Goal: Information Seeking & Learning: Learn about a topic

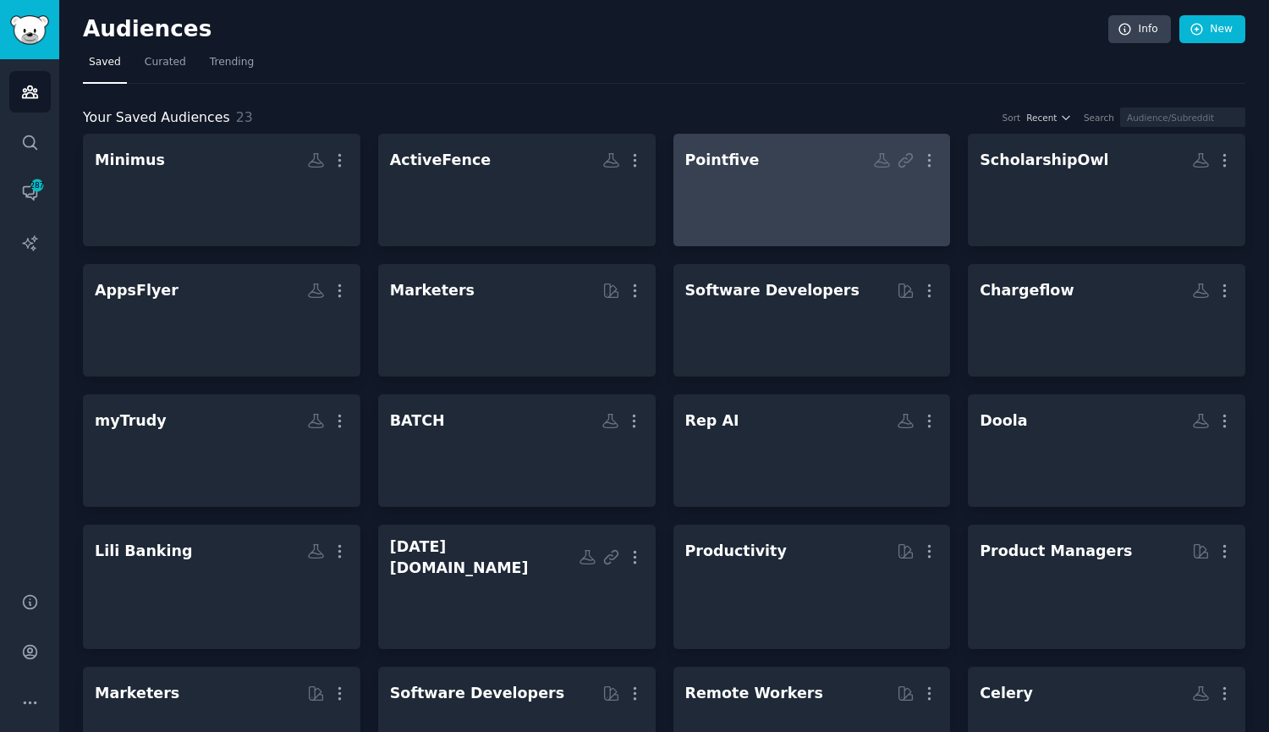
click at [740, 187] on div at bounding box center [812, 204] width 254 height 59
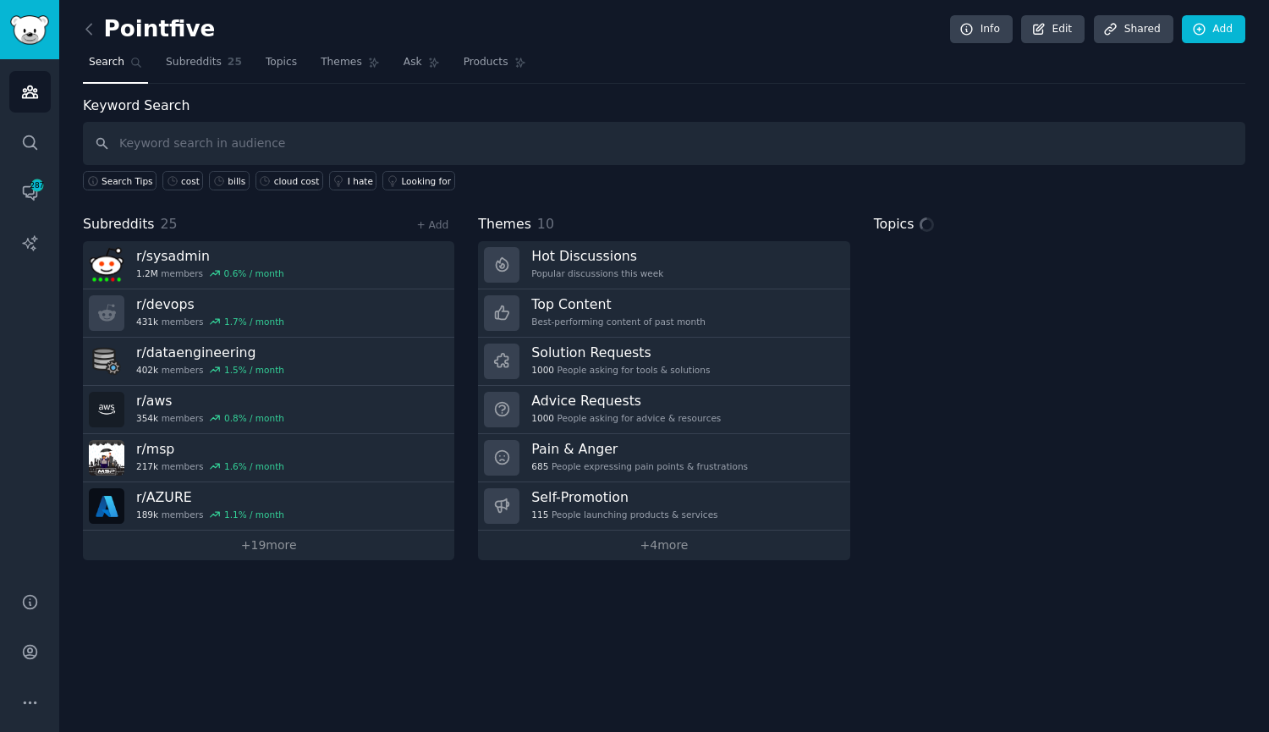
click at [450, 148] on input "text" at bounding box center [664, 143] width 1163 height 43
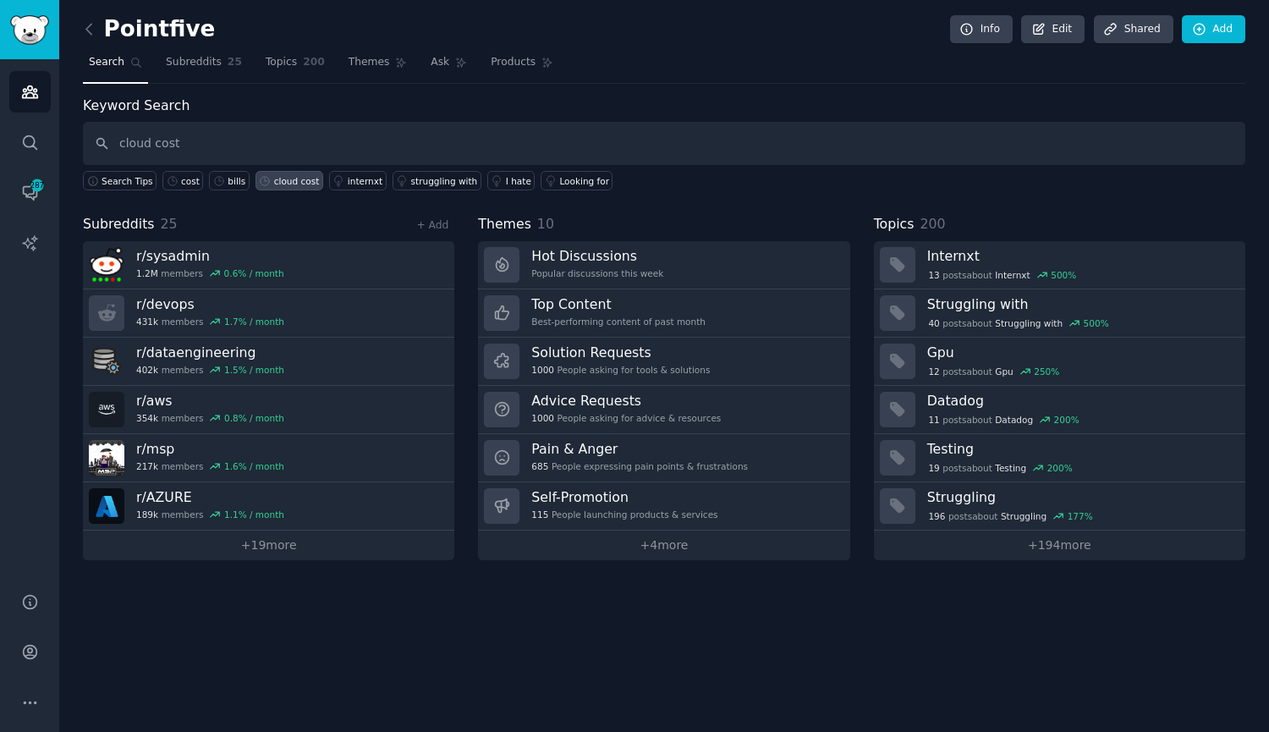
type input "cloud cost"
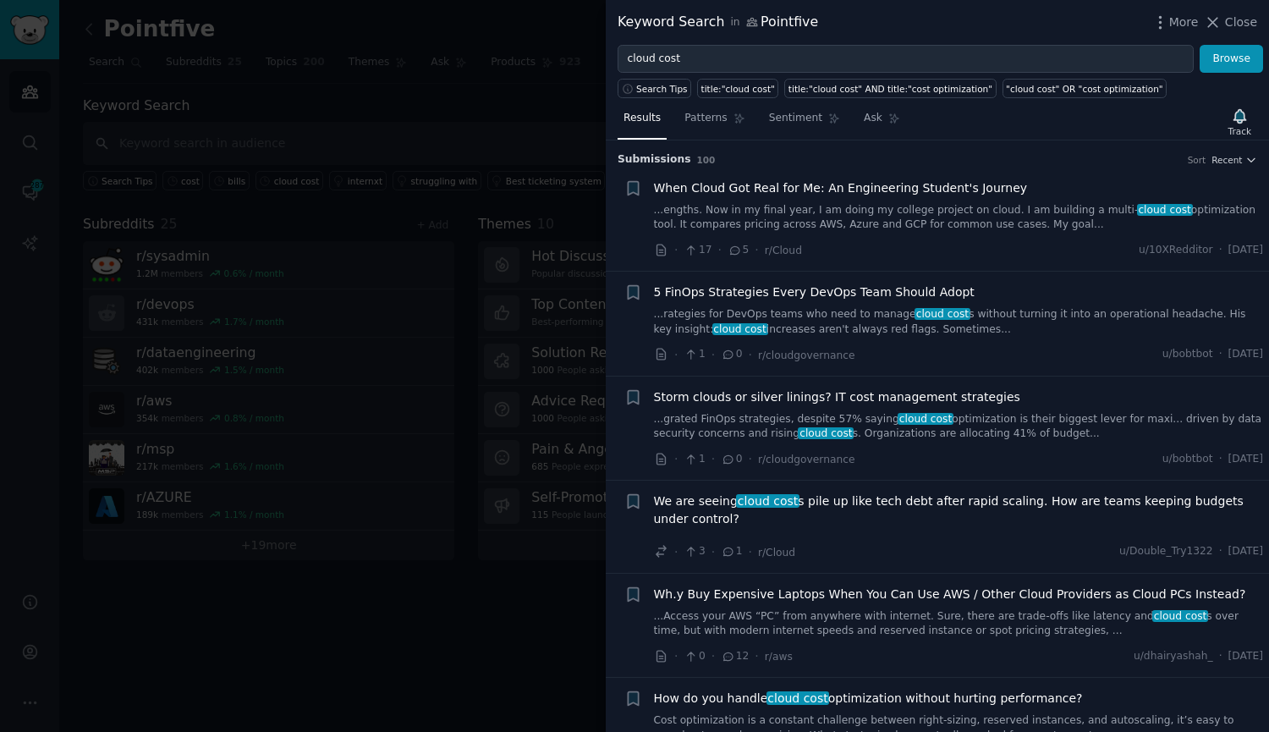
click at [988, 312] on link "...rategies for DevOps teams who need to manage cloud cost s without turning it…" at bounding box center [959, 322] width 610 height 30
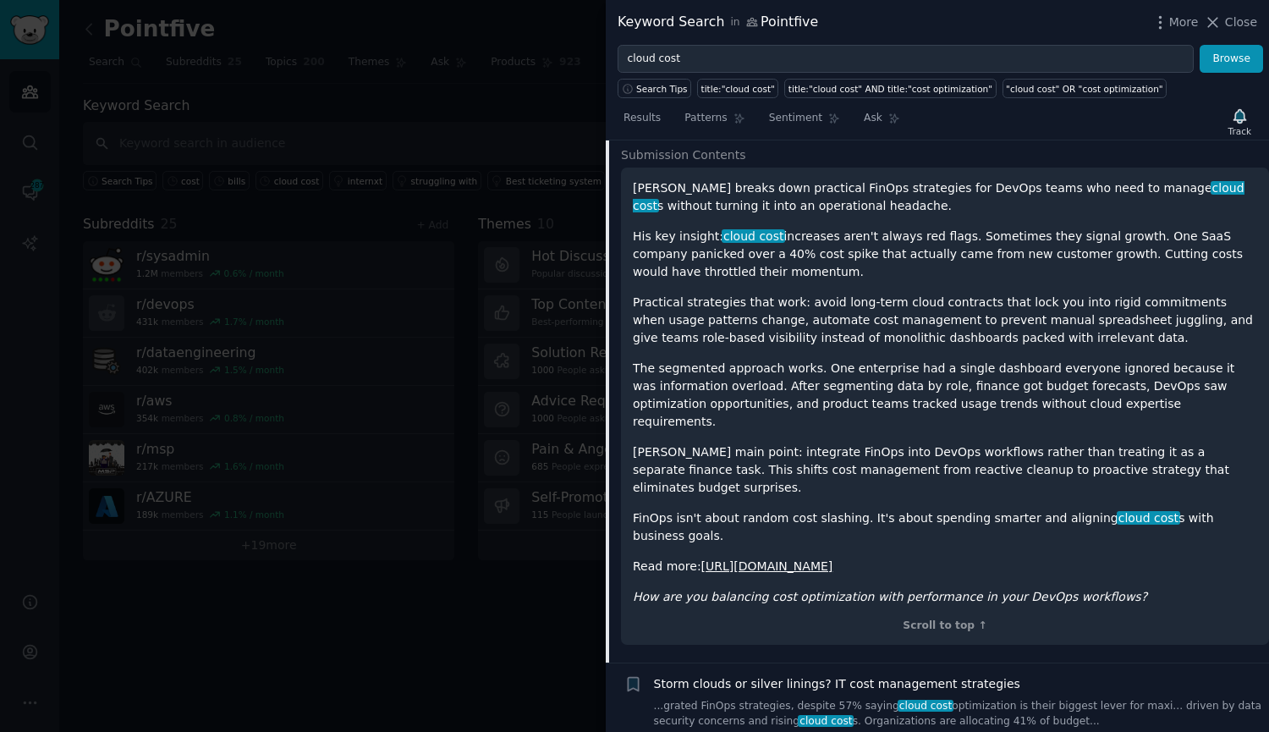
scroll to position [300, 0]
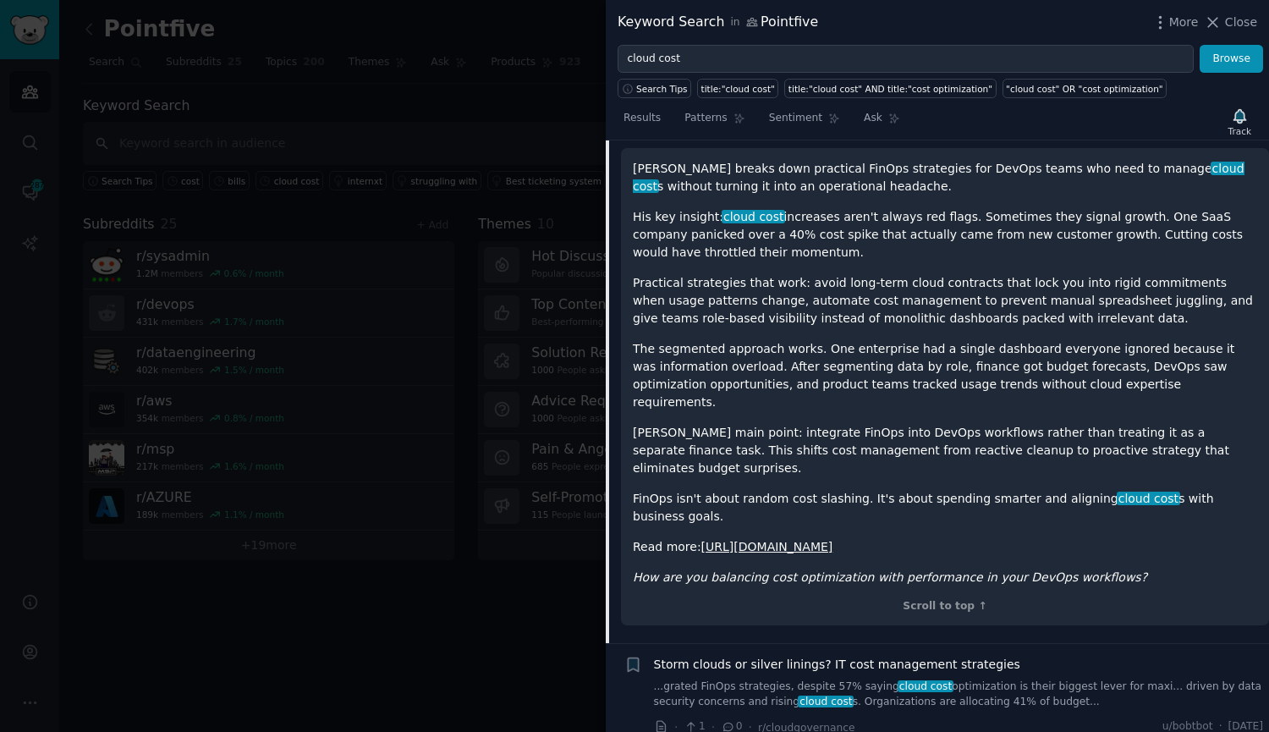
click at [999, 679] on link "...grated FinOps strategies, despite 57% saying cloud cost optimization is thei…" at bounding box center [959, 694] width 610 height 30
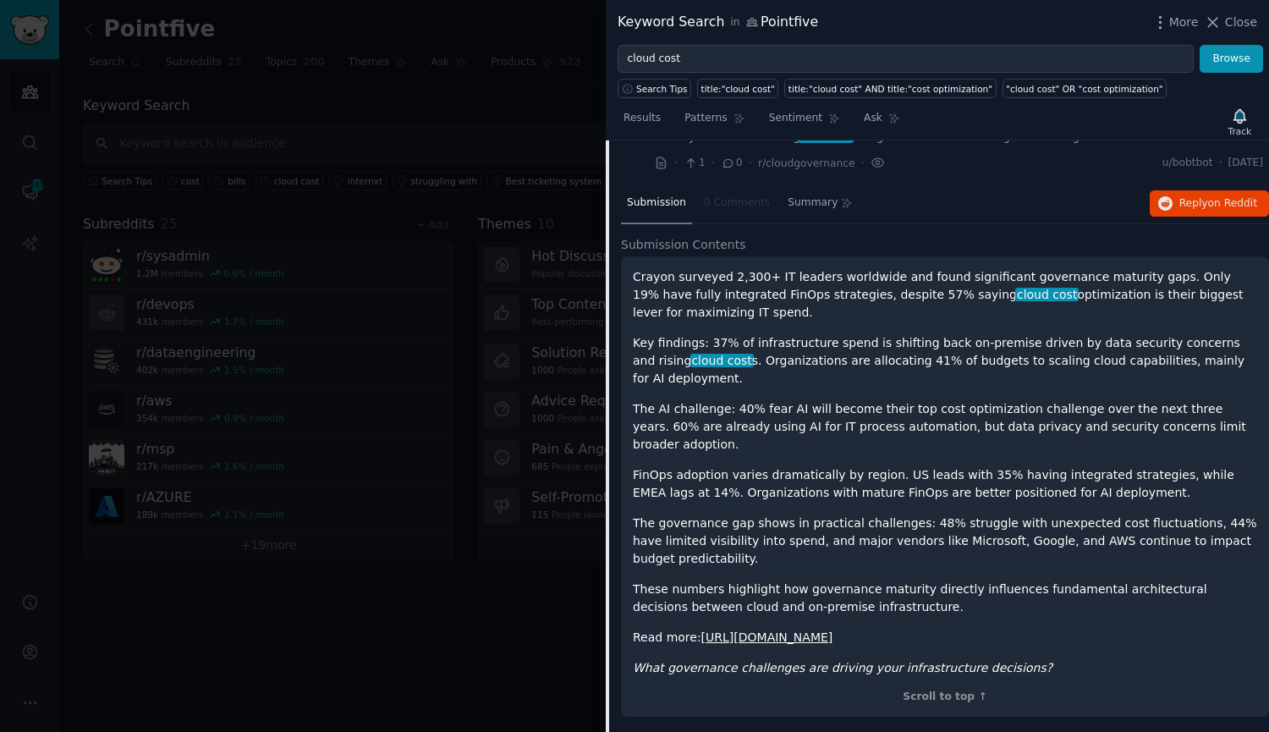
scroll to position [404, 0]
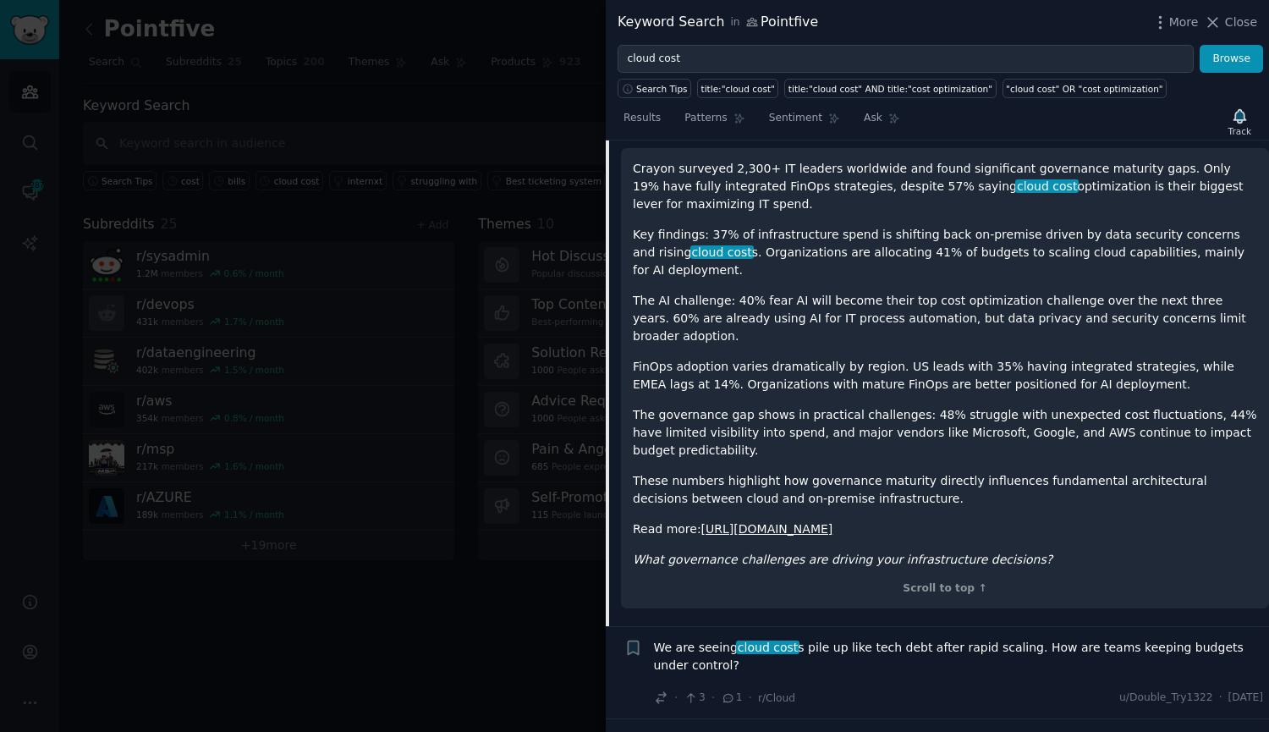
click at [920, 639] on span "We are seeing cloud cost s pile up like tech debt after rapid scaling. How are …" at bounding box center [959, 657] width 610 height 36
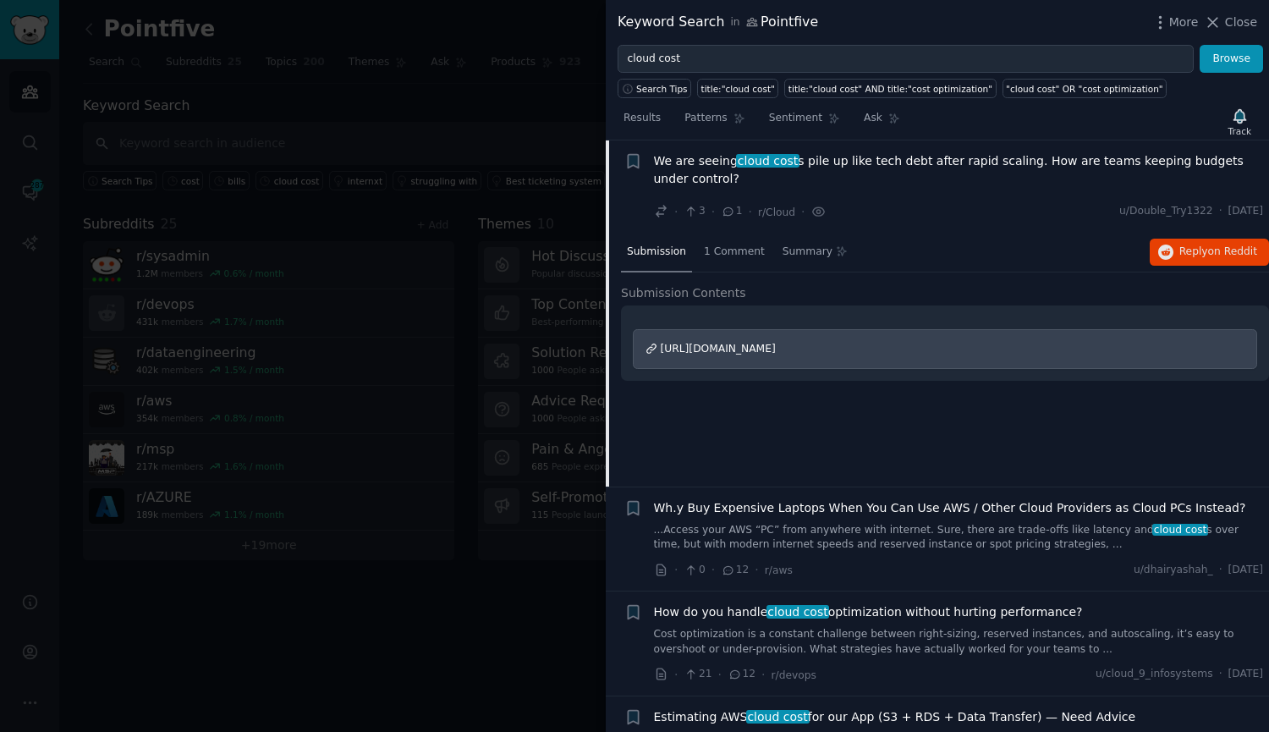
scroll to position [340, 0]
click at [776, 346] on span "[URL][DOMAIN_NAME]" at bounding box center [718, 349] width 115 height 12
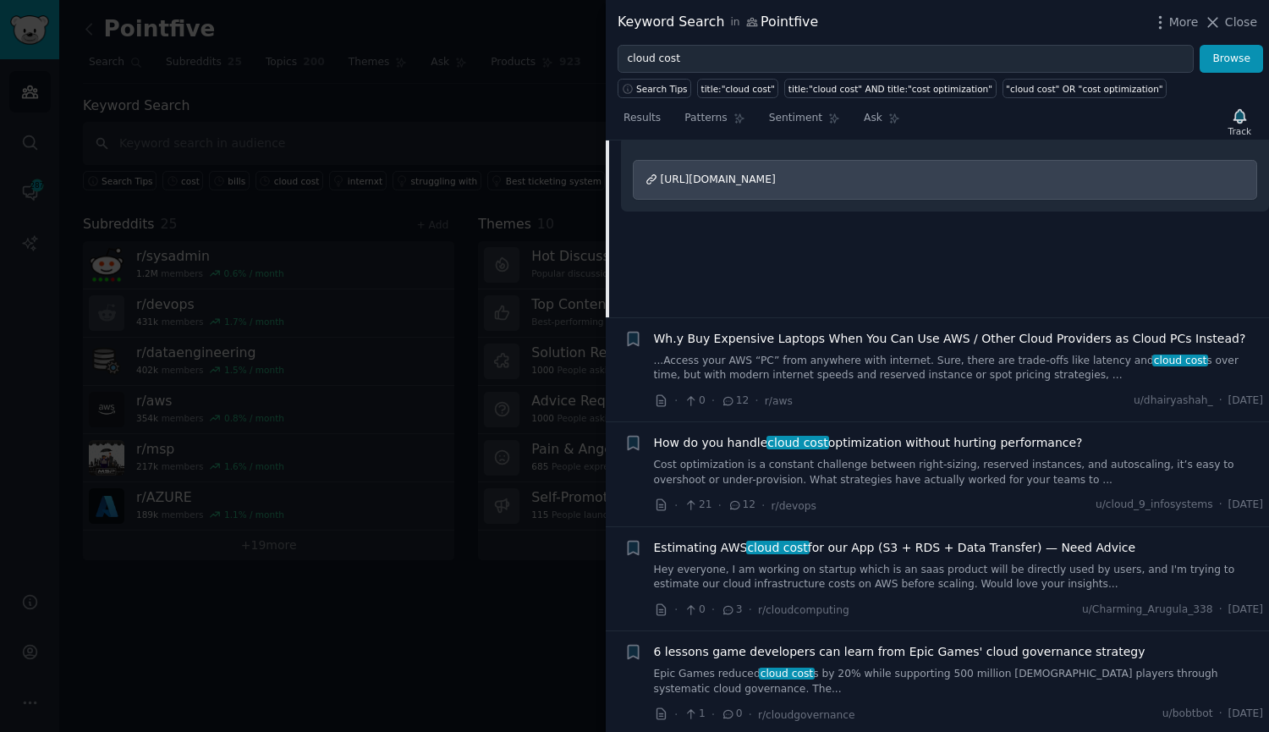
scroll to position [594, 0]
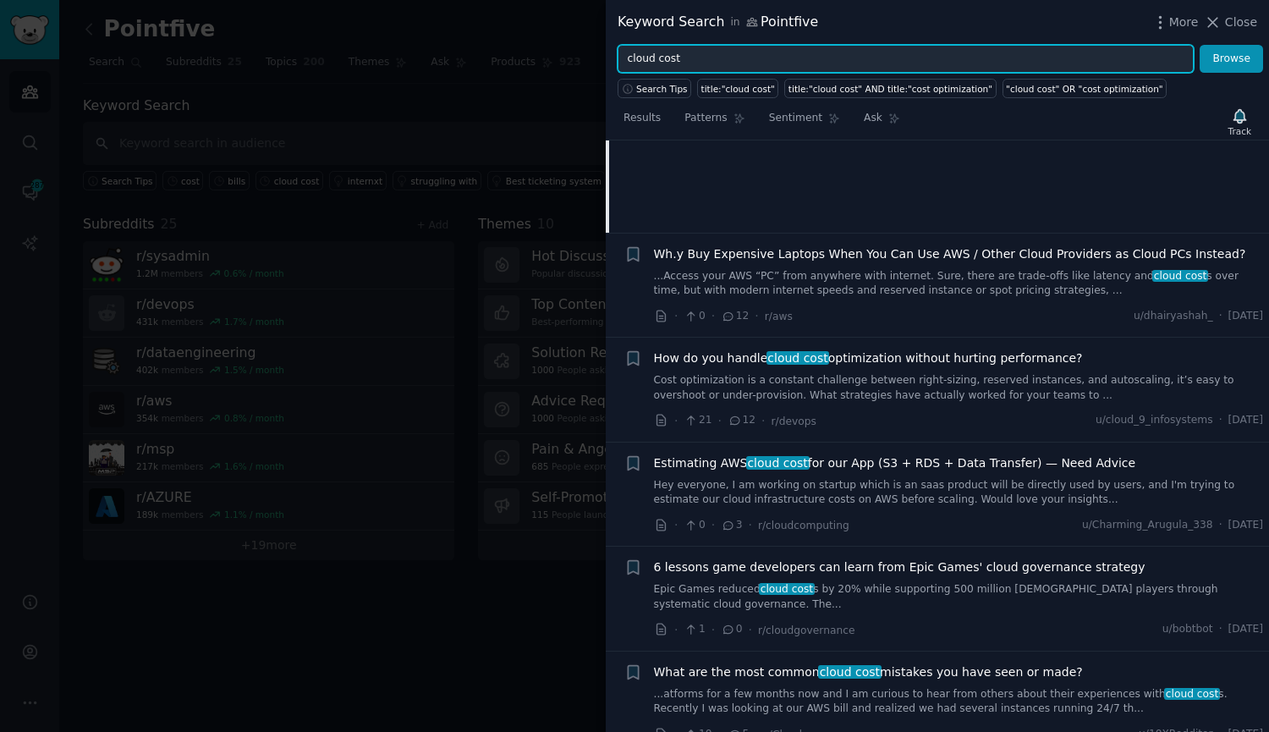
click at [669, 53] on input "cloud cost" at bounding box center [906, 59] width 576 height 29
type input "cloud bills"
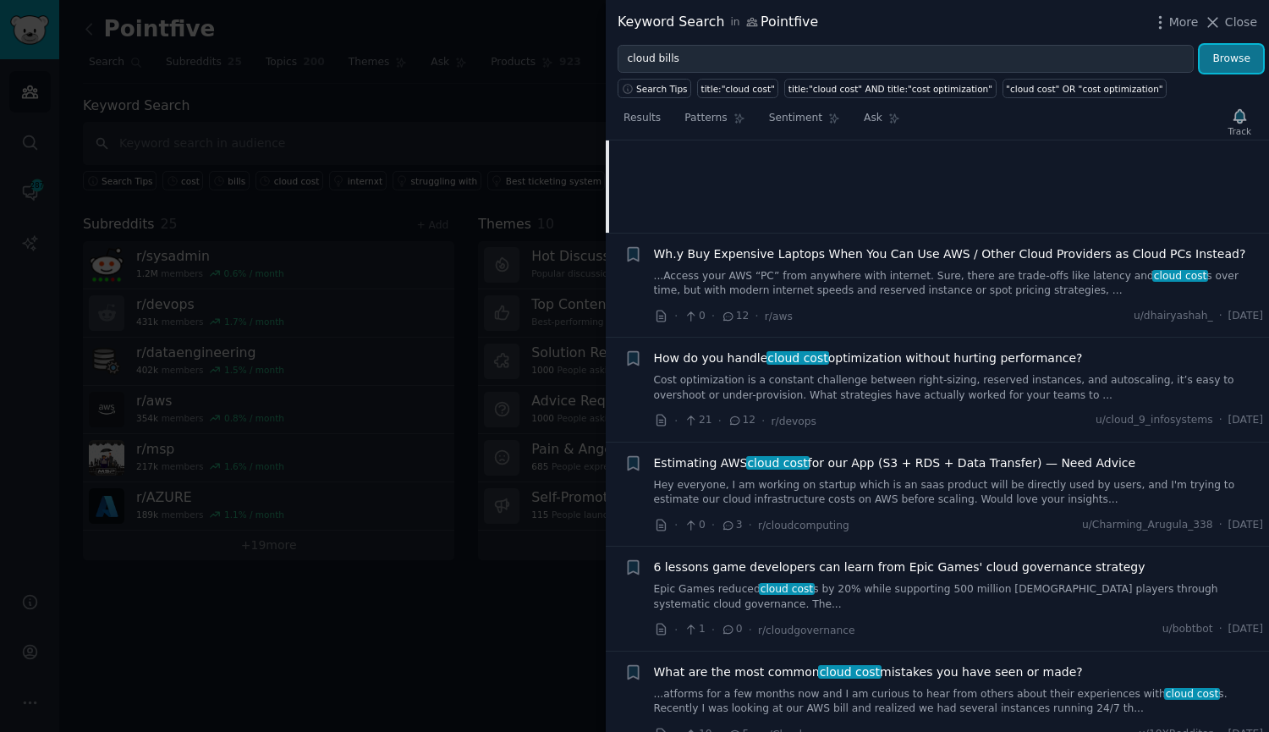
click at [1220, 69] on button "Browse" at bounding box center [1231, 59] width 63 height 29
click at [1218, 25] on icon at bounding box center [1213, 23] width 18 height 18
click at [281, 460] on link "r/ msp 217k members 1.6 % / month" at bounding box center [268, 458] width 371 height 48
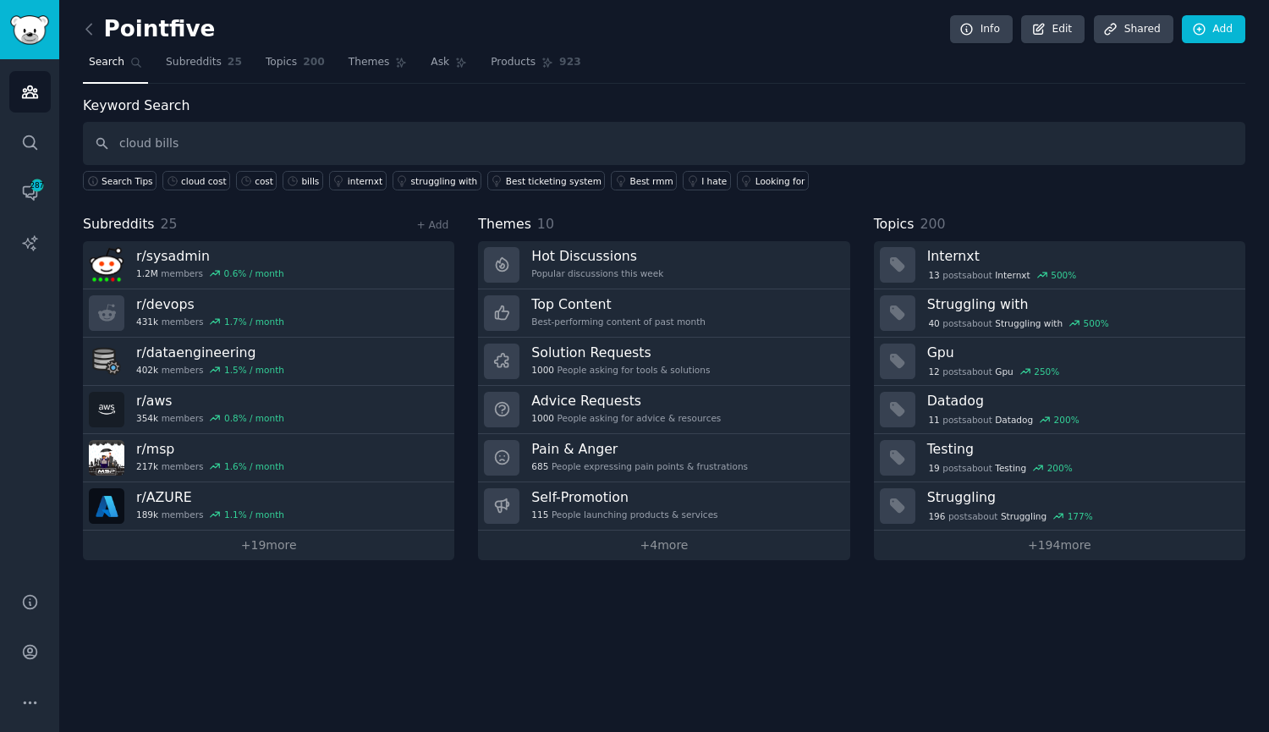
type input "cloud bills"
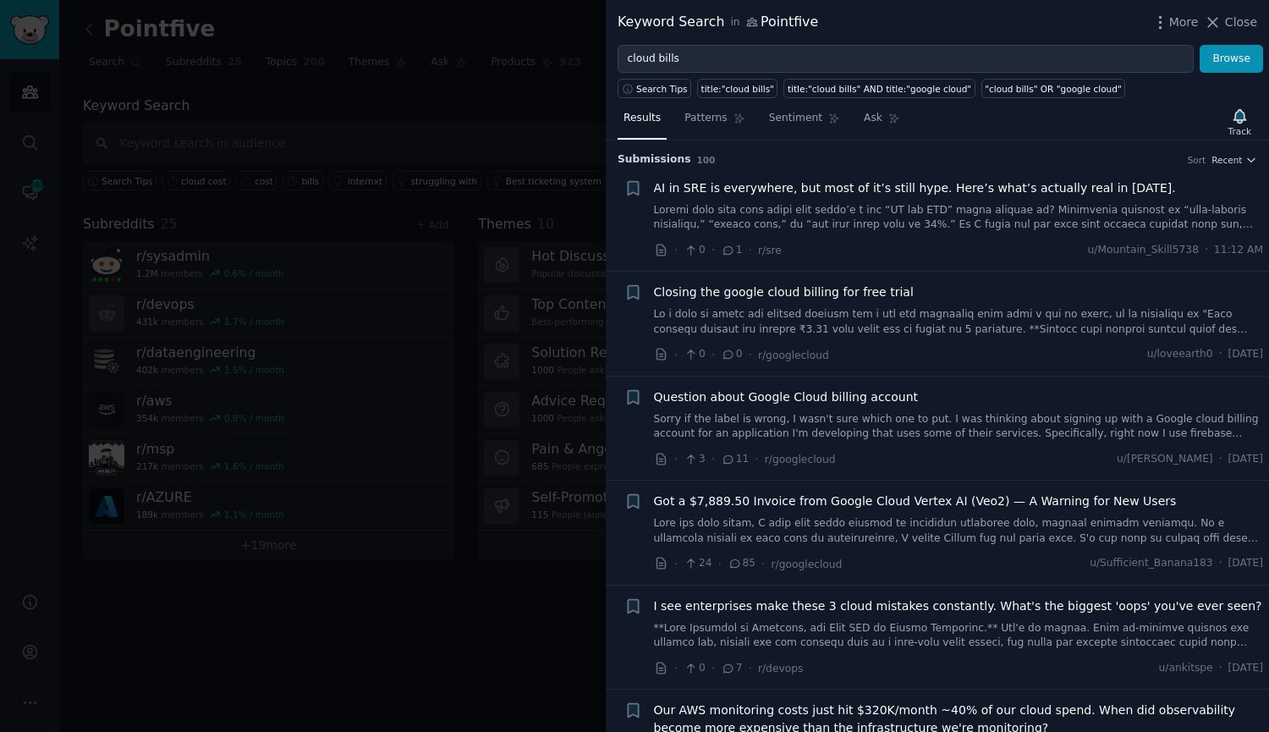
click at [901, 206] on link at bounding box center [959, 218] width 610 height 30
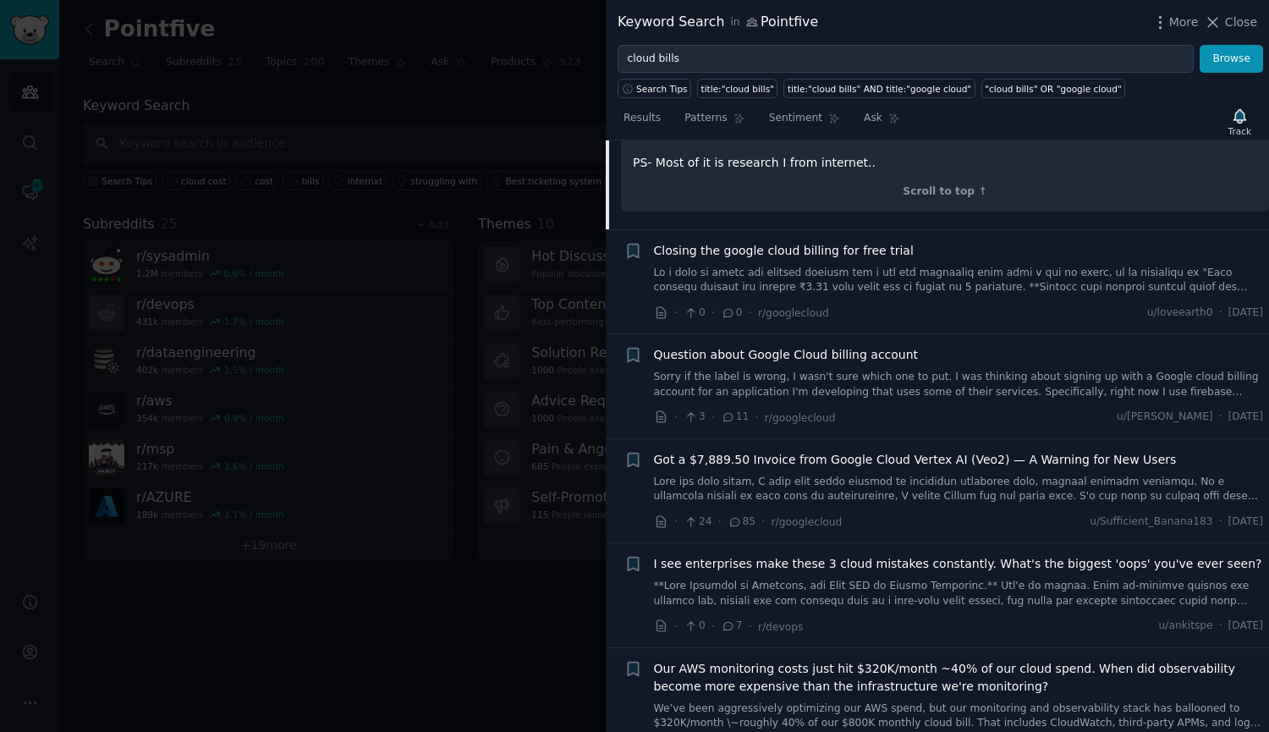
scroll to position [1295, 0]
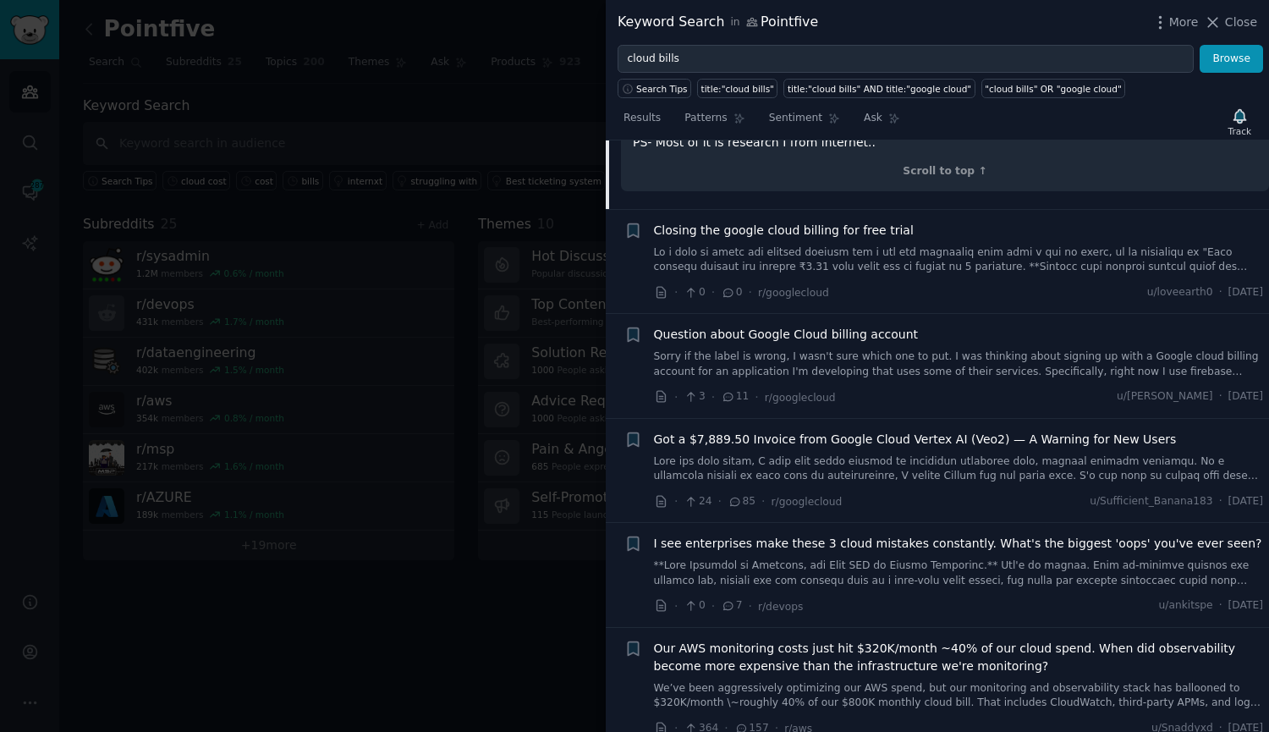
click at [823, 558] on link at bounding box center [959, 573] width 610 height 30
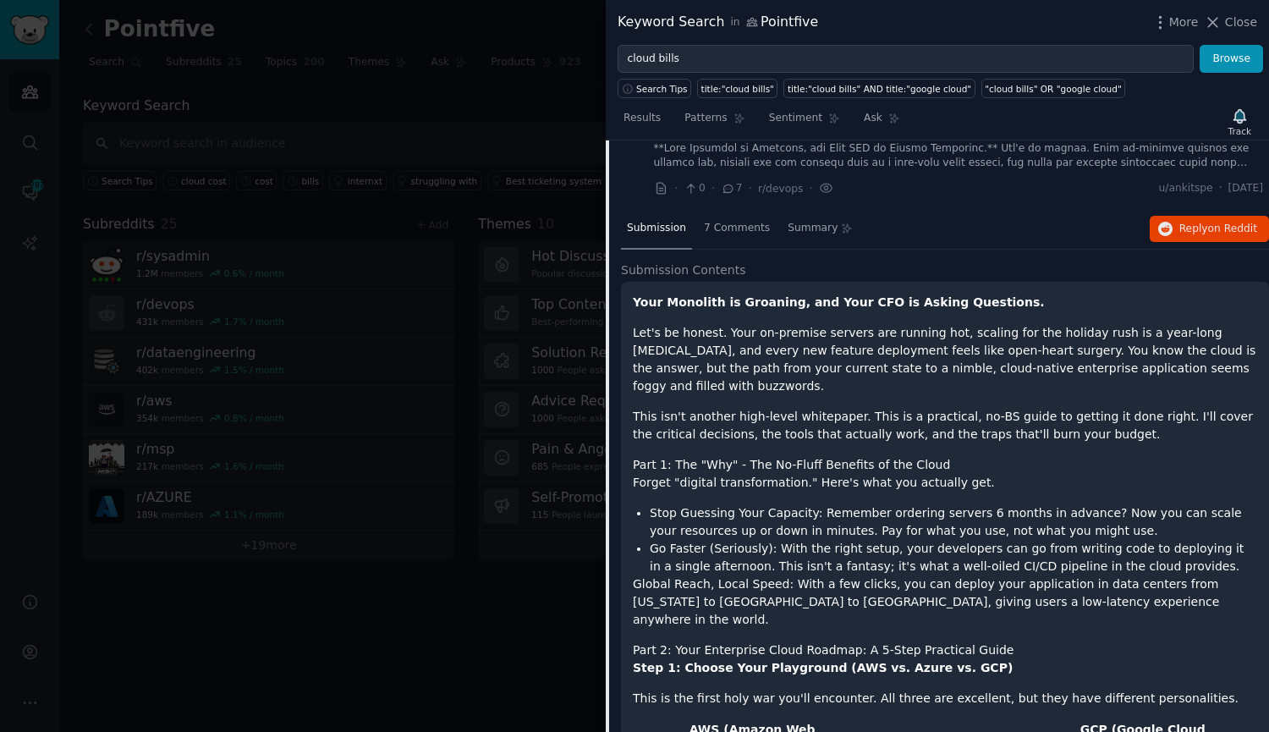
scroll to position [444, 0]
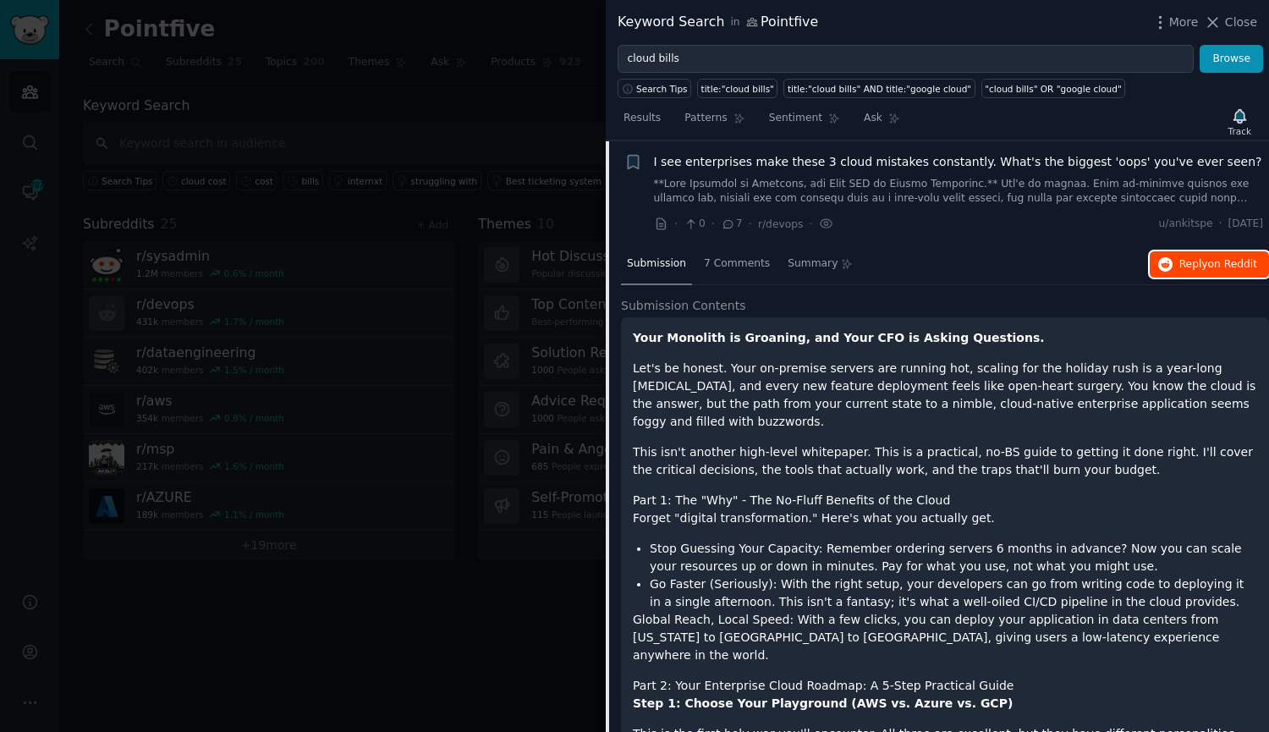
click at [1162, 254] on button "Reply on Reddit" at bounding box center [1209, 264] width 119 height 27
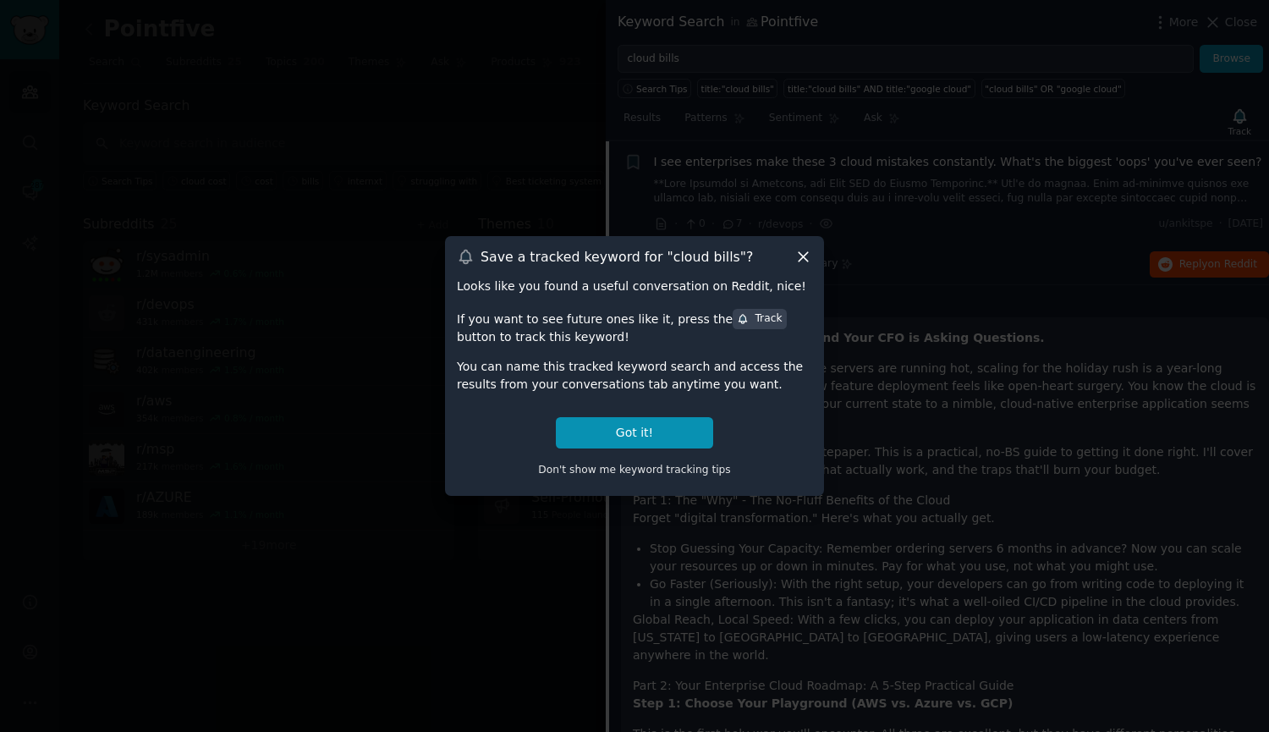
click at [756, 62] on div at bounding box center [634, 366] width 1269 height 732
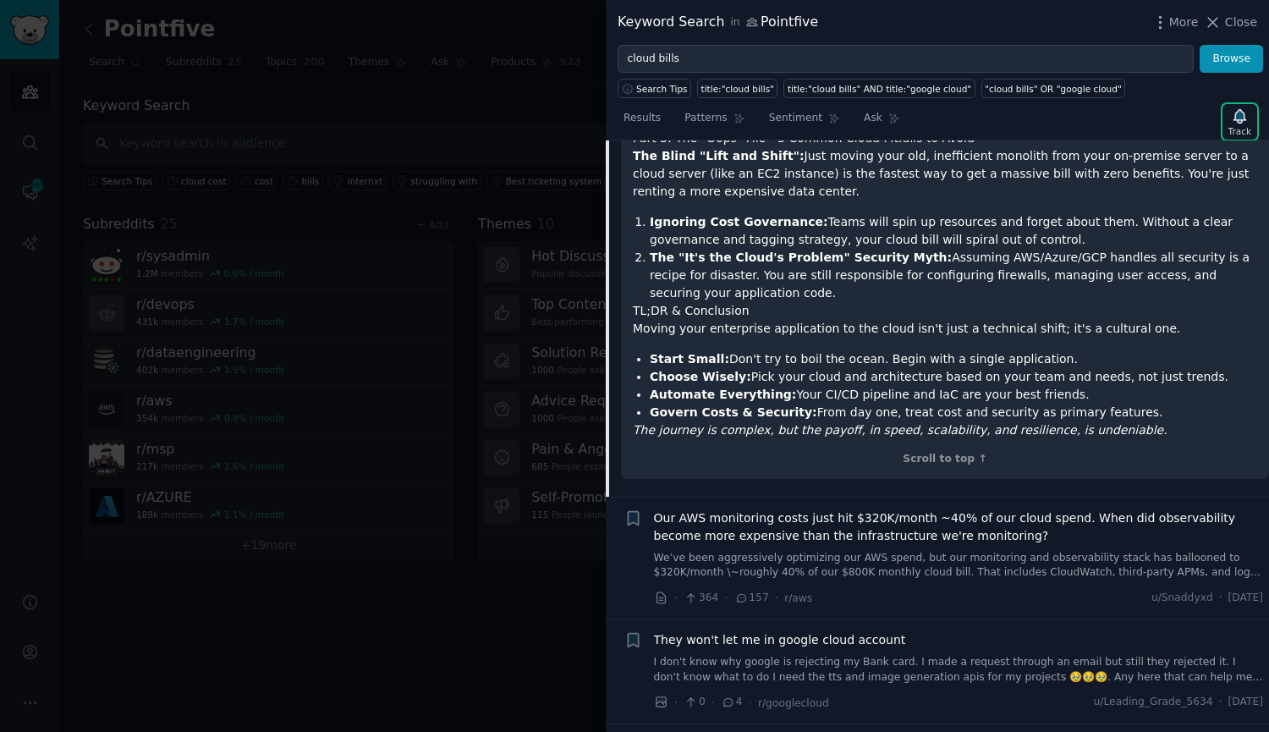
scroll to position [2390, 0]
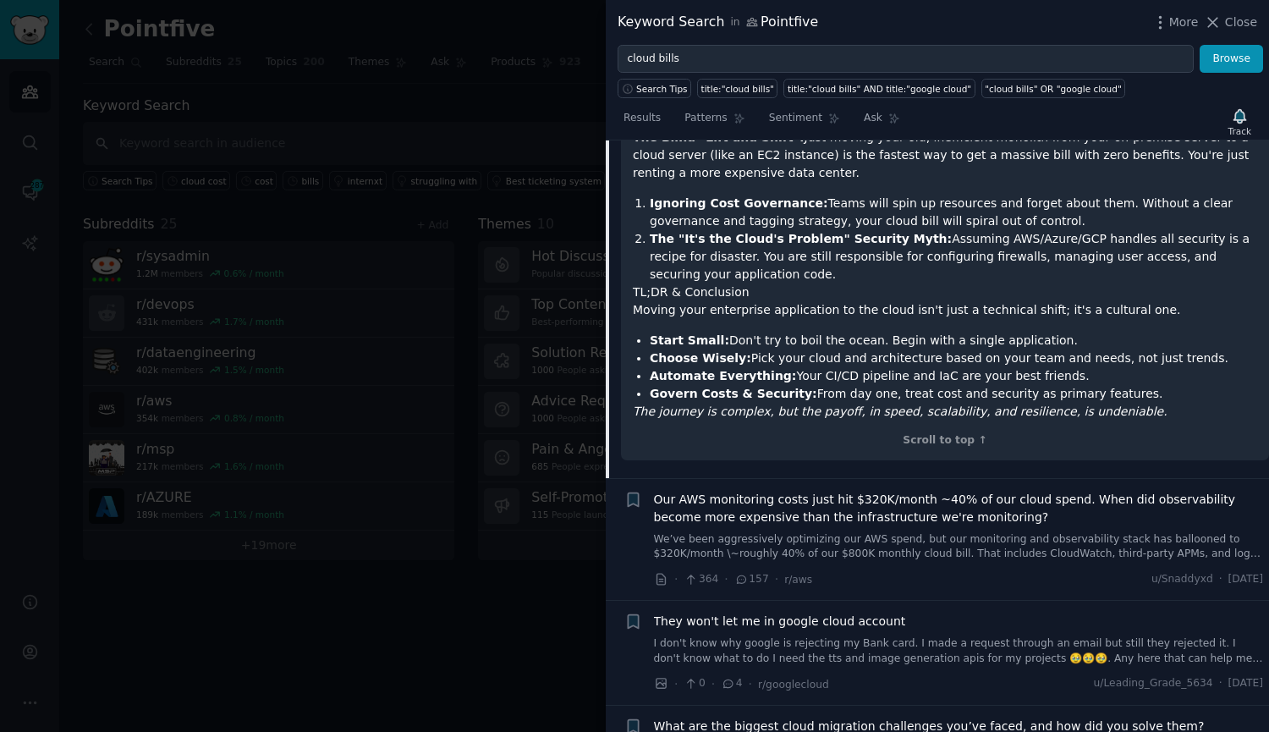
drag, startPoint x: 932, startPoint y: 618, endPoint x: 883, endPoint y: 632, distance: 51.1
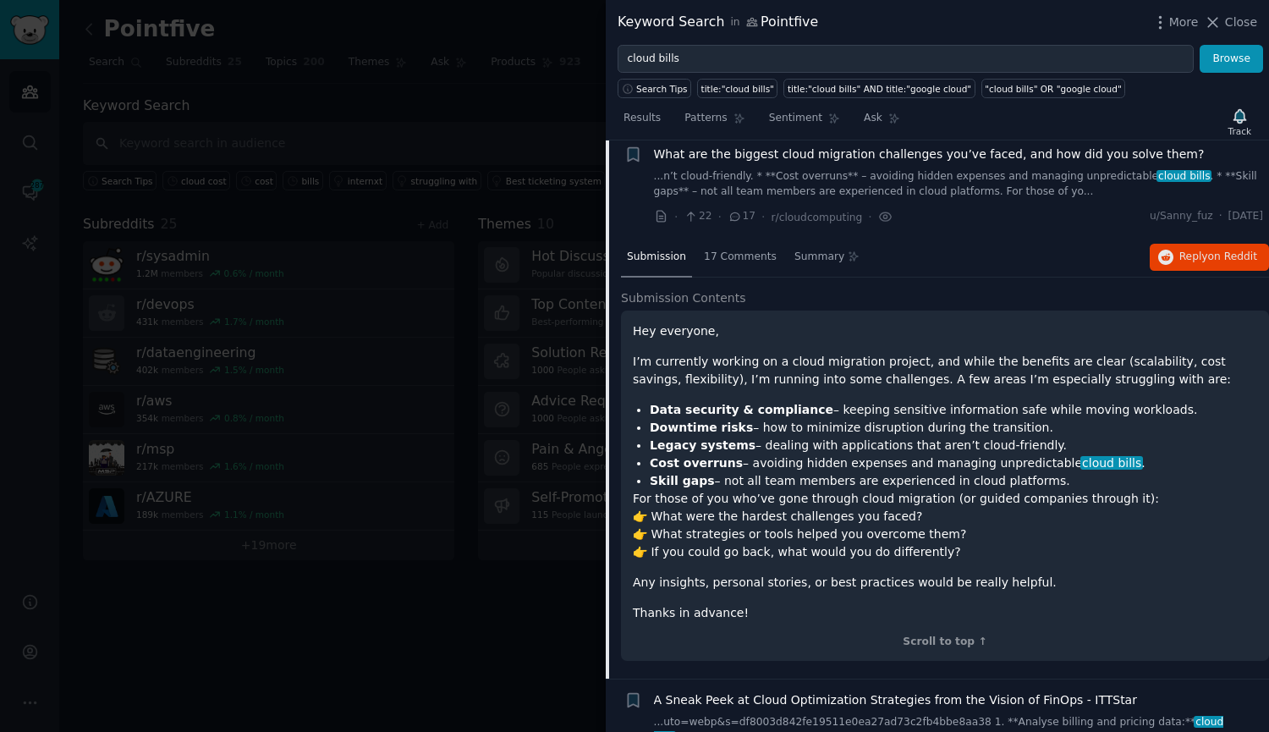
scroll to position [776, 0]
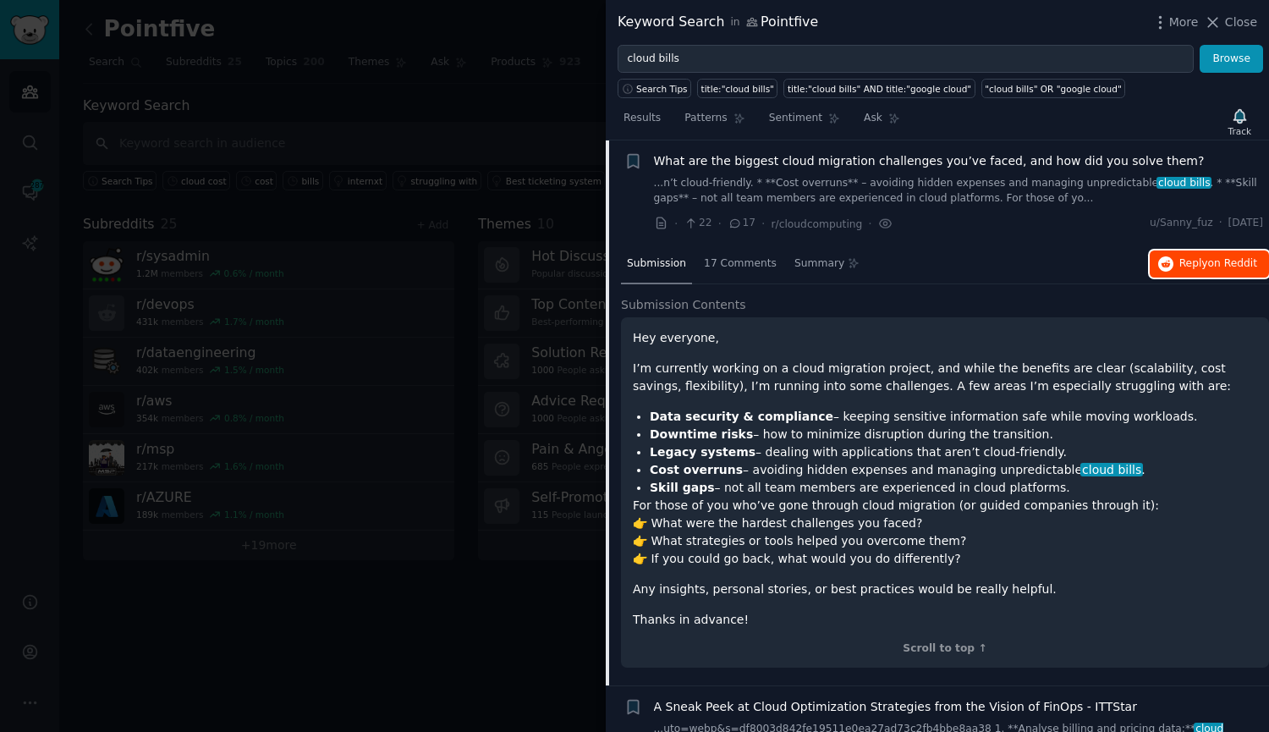
click at [1175, 261] on button "Reply on Reddit" at bounding box center [1209, 263] width 119 height 27
